Goal: Transaction & Acquisition: Purchase product/service

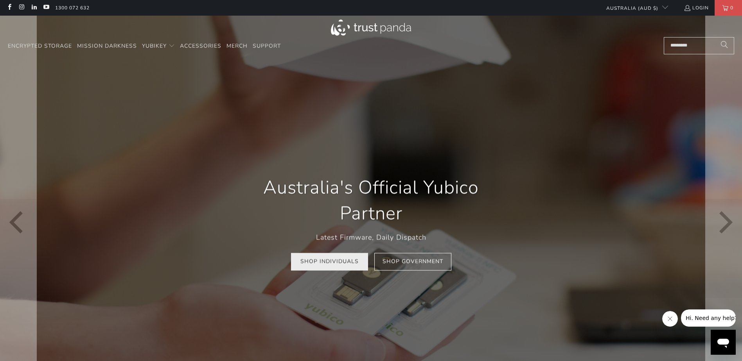
click at [305, 261] on link "Shop Individuals" at bounding box center [329, 262] width 77 height 18
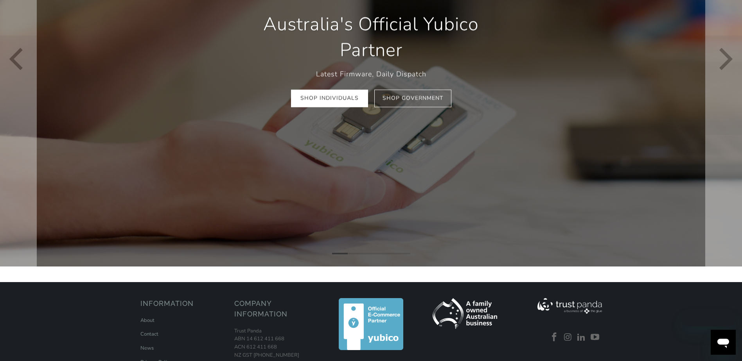
scroll to position [235, 0]
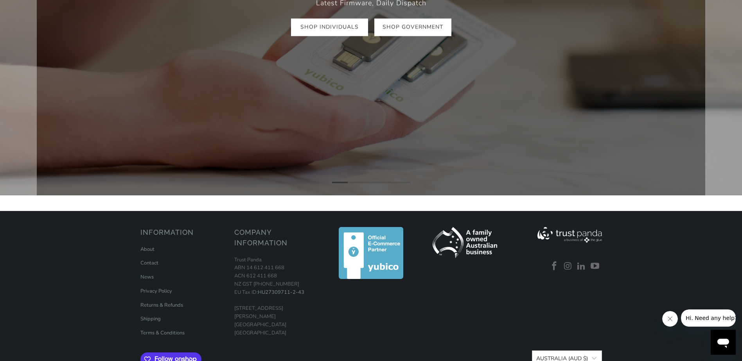
click at [418, 36] on link "Shop Government" at bounding box center [412, 28] width 77 height 18
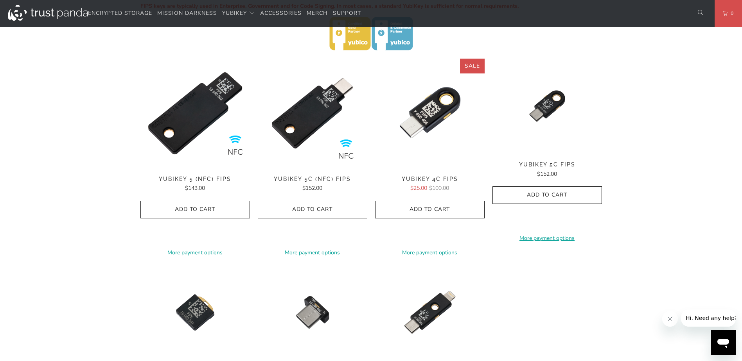
scroll to position [235, 0]
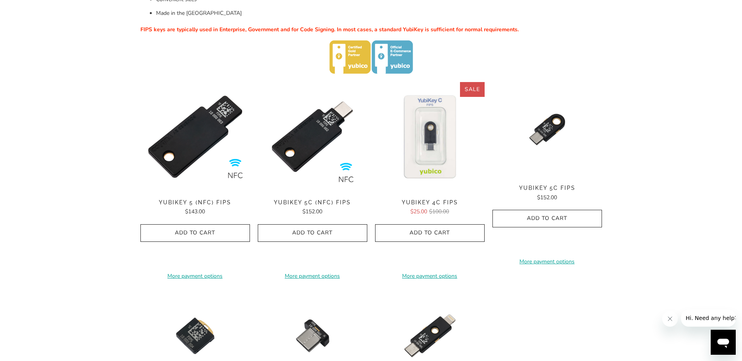
click at [427, 142] on img at bounding box center [429, 136] width 109 height 109
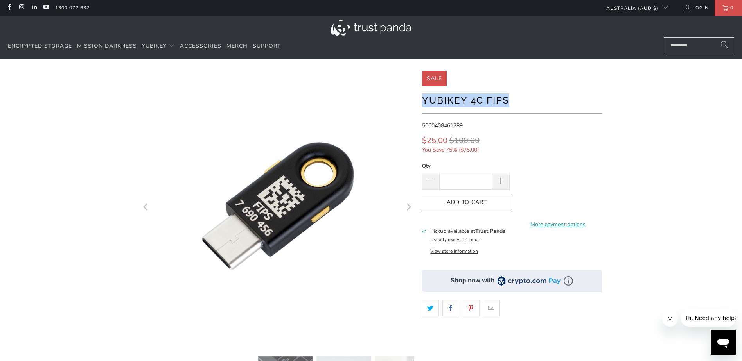
drag, startPoint x: 513, startPoint y: 99, endPoint x: 420, endPoint y: 107, distance: 93.0
click at [420, 107] on div at bounding box center [370, 268] width 469 height 394
copy h1 "YubiKey 4C FIPS"
